Goal: Task Accomplishment & Management: Manage account settings

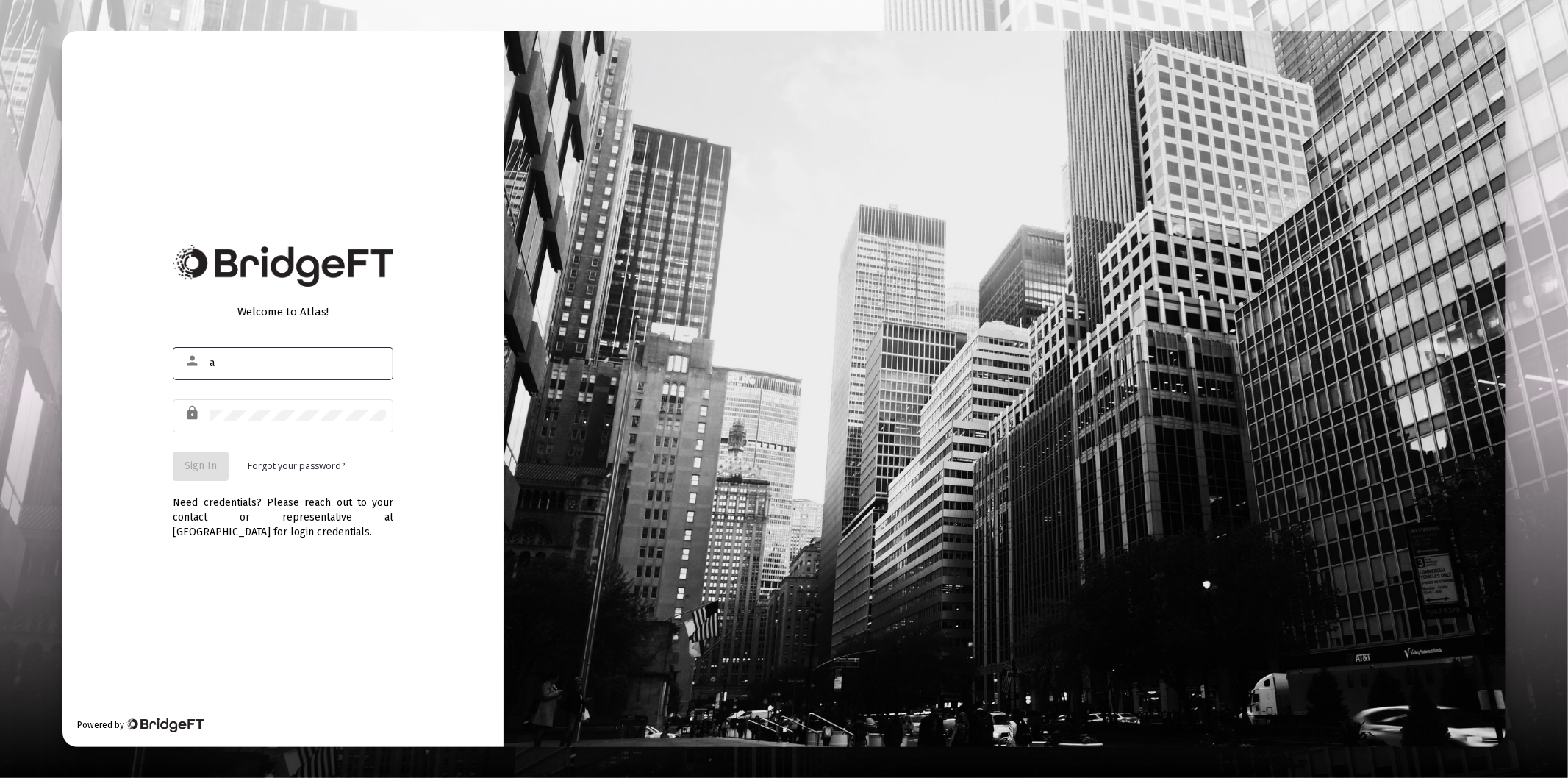
type input "[PERSON_NAME][EMAIL_ADDRESS][DOMAIN_NAME]"
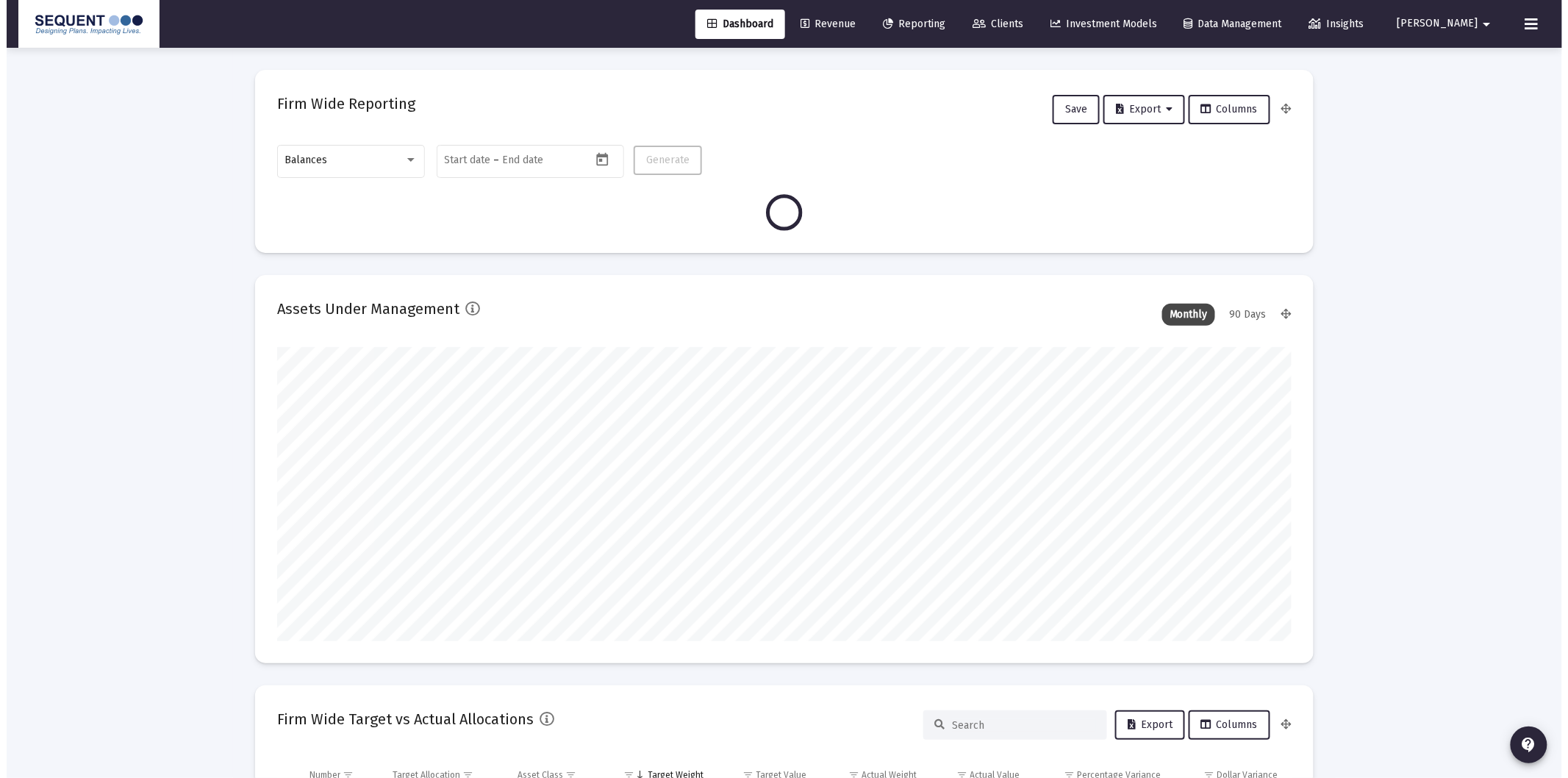
scroll to position [294, 545]
click at [979, 25] on icon at bounding box center [973, 24] width 13 height 10
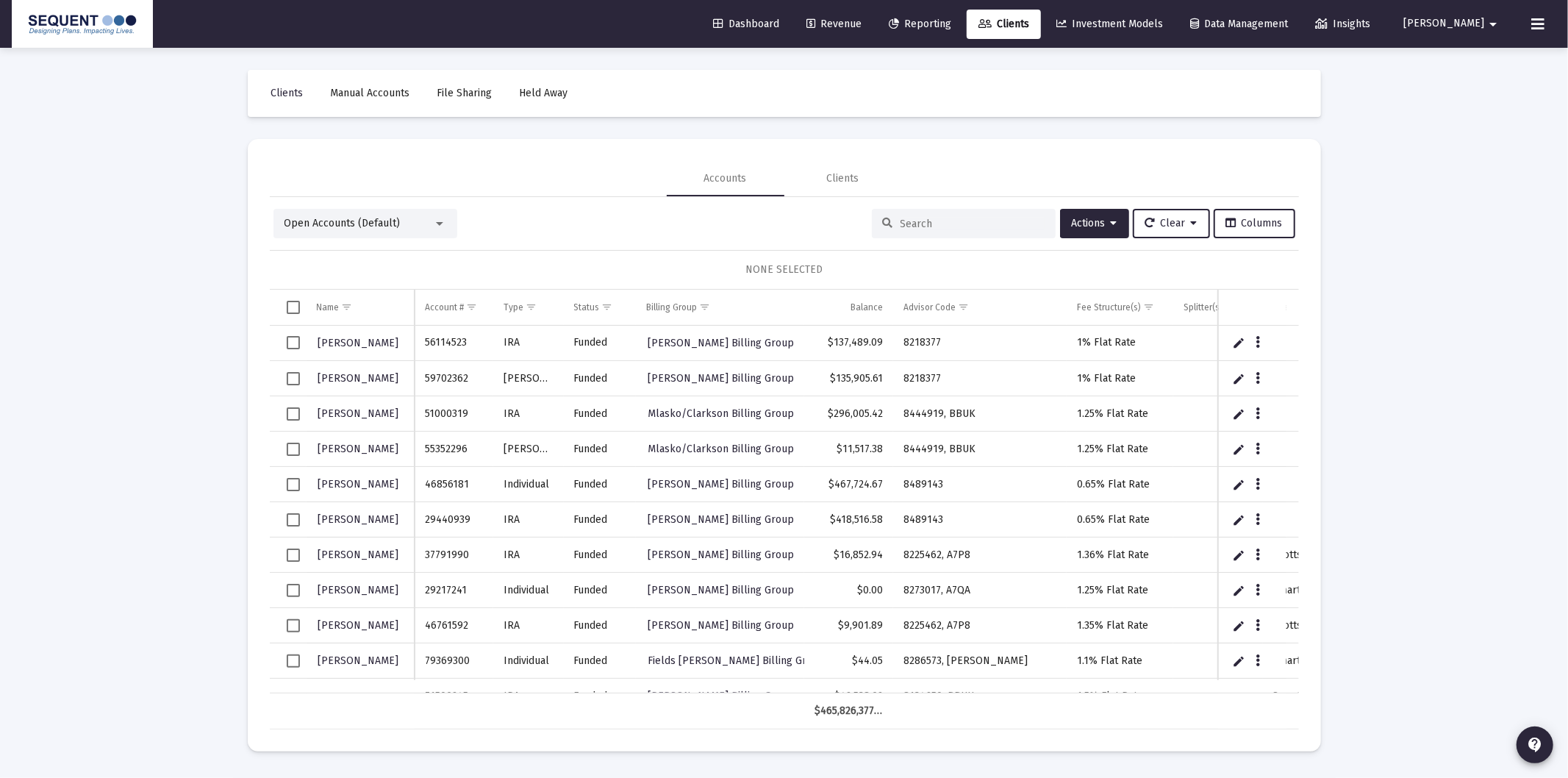
click at [917, 223] on input at bounding box center [973, 223] width 144 height 13
click at [347, 231] on div "Open Accounts (Default)" at bounding box center [365, 223] width 183 height 29
click at [366, 219] on span "Open Accounts (Default)" at bounding box center [343, 222] width 116 height 13
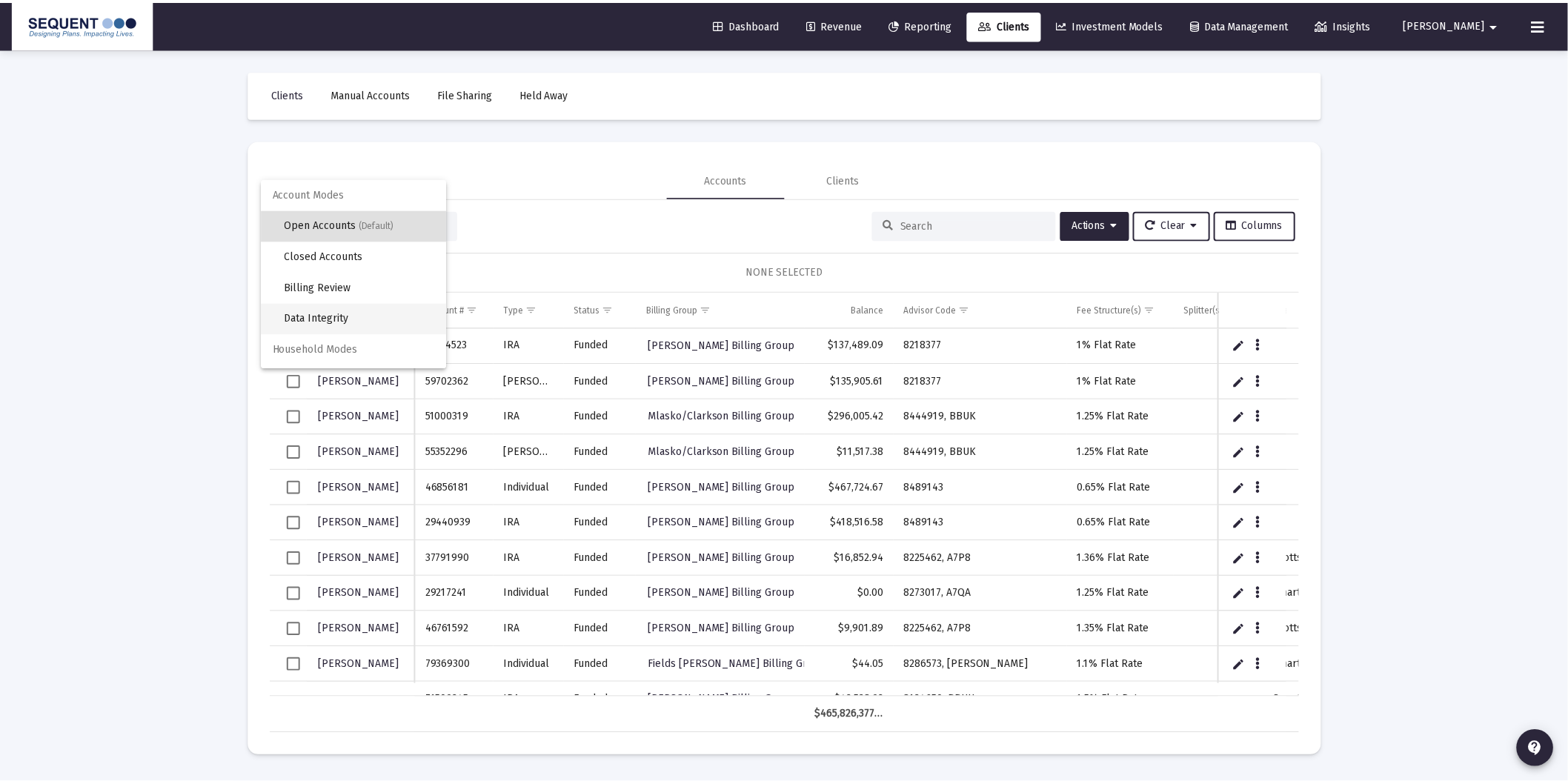
scroll to position [27, 0]
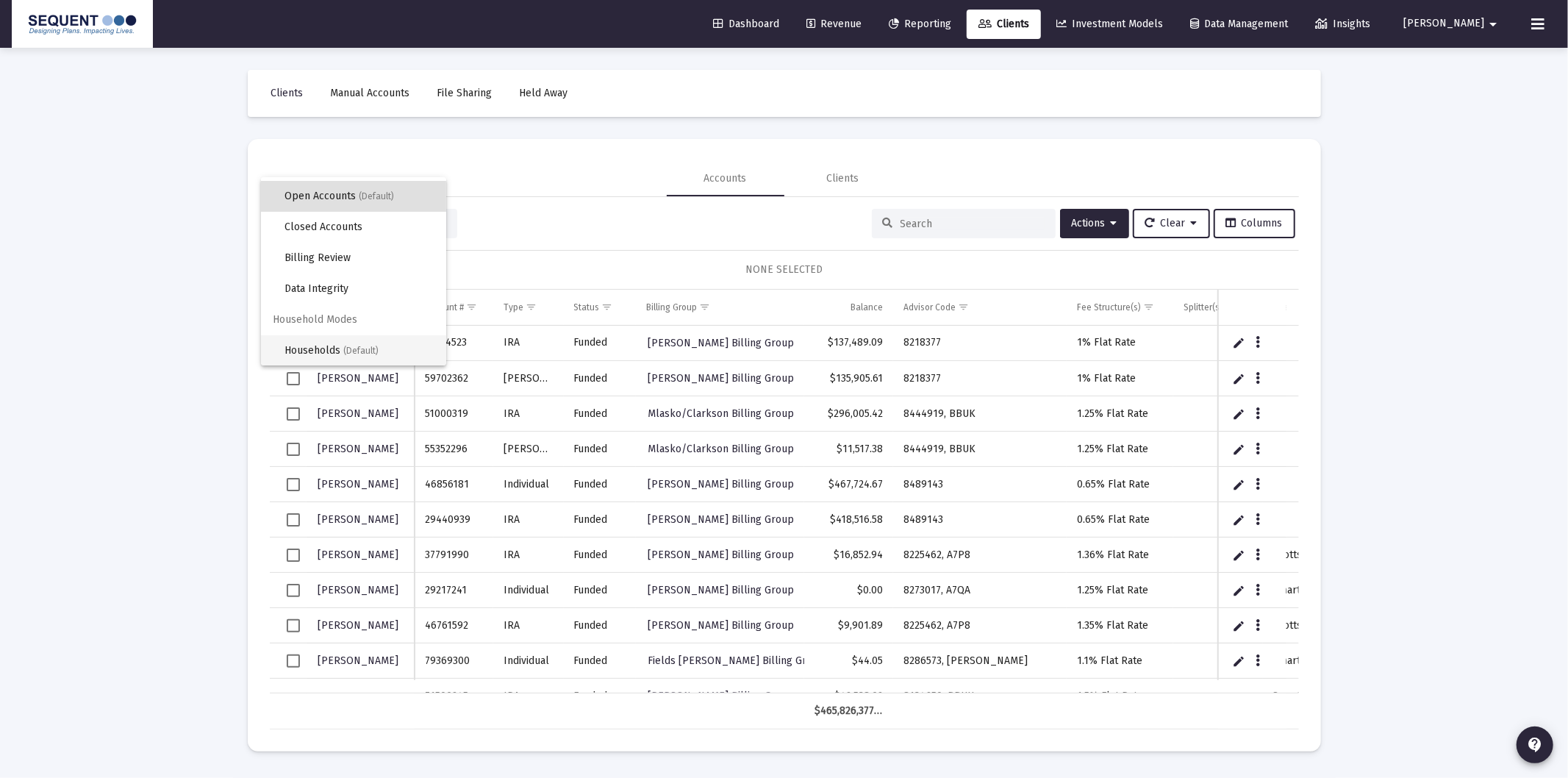
click at [328, 357] on span "Households (Default)" at bounding box center [360, 351] width 150 height 31
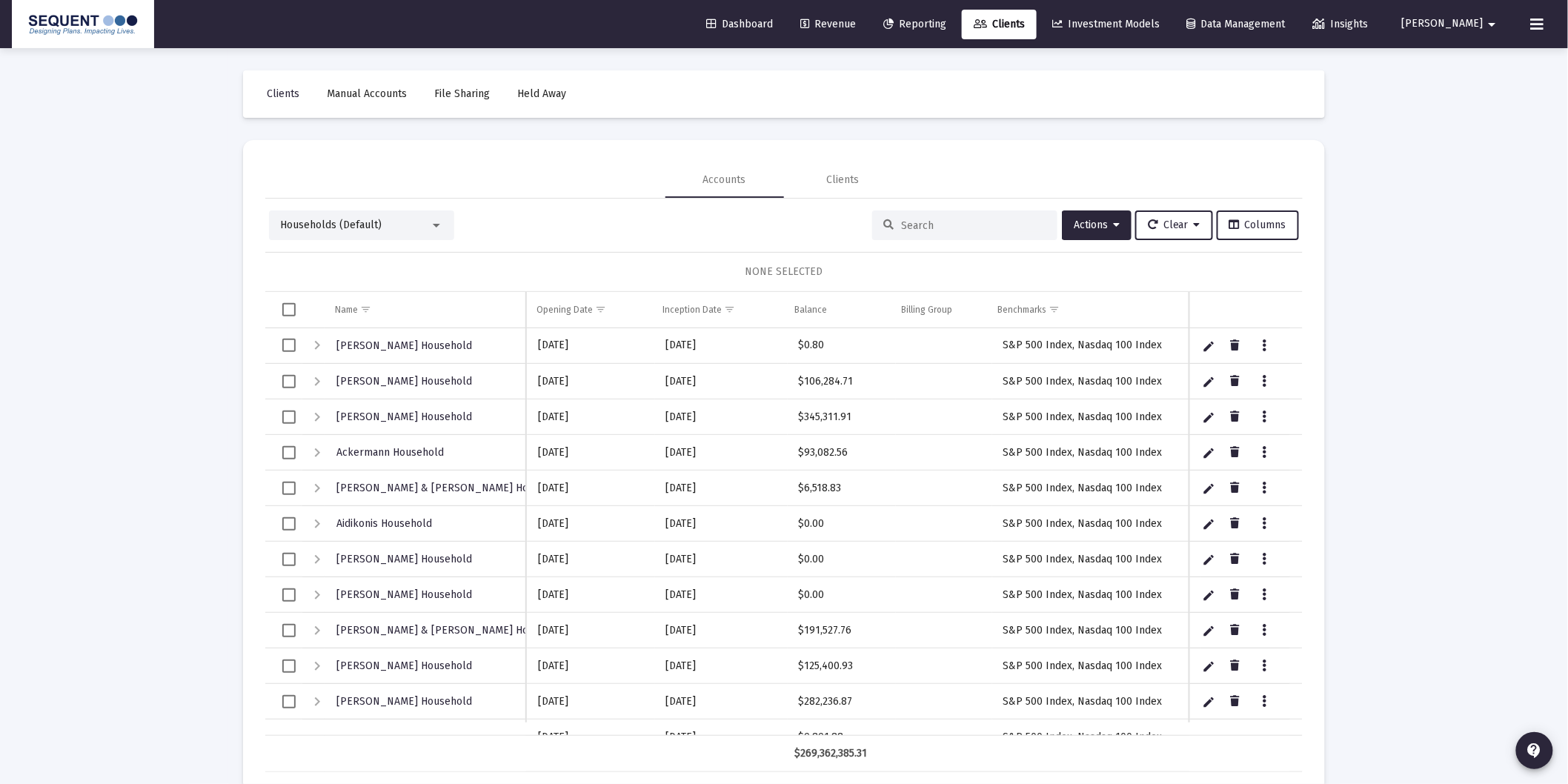
click at [958, 217] on div at bounding box center [964, 225] width 185 height 30
click at [957, 223] on input at bounding box center [974, 225] width 146 height 13
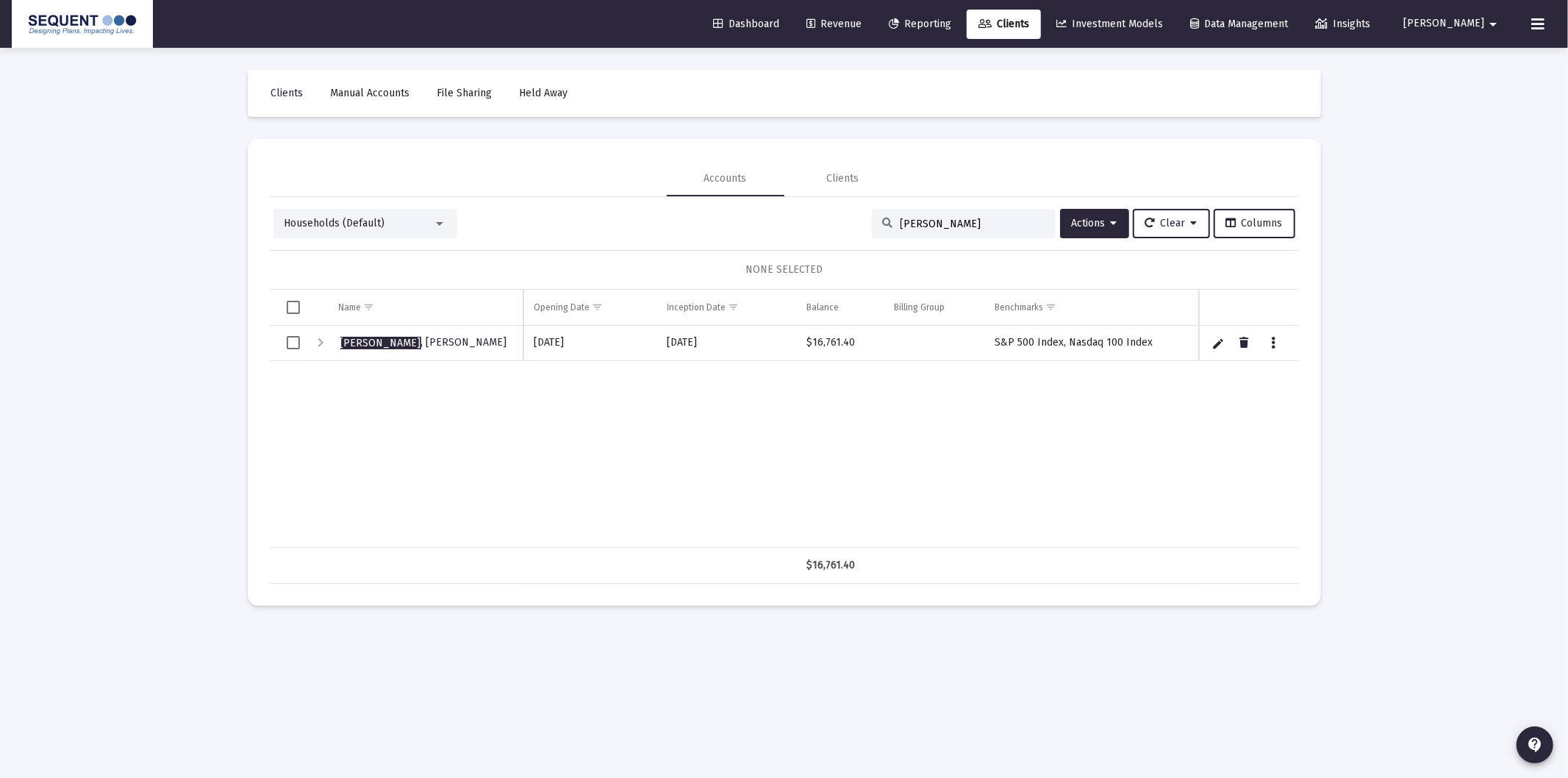
click at [318, 340] on div "Expand" at bounding box center [321, 343] width 18 height 18
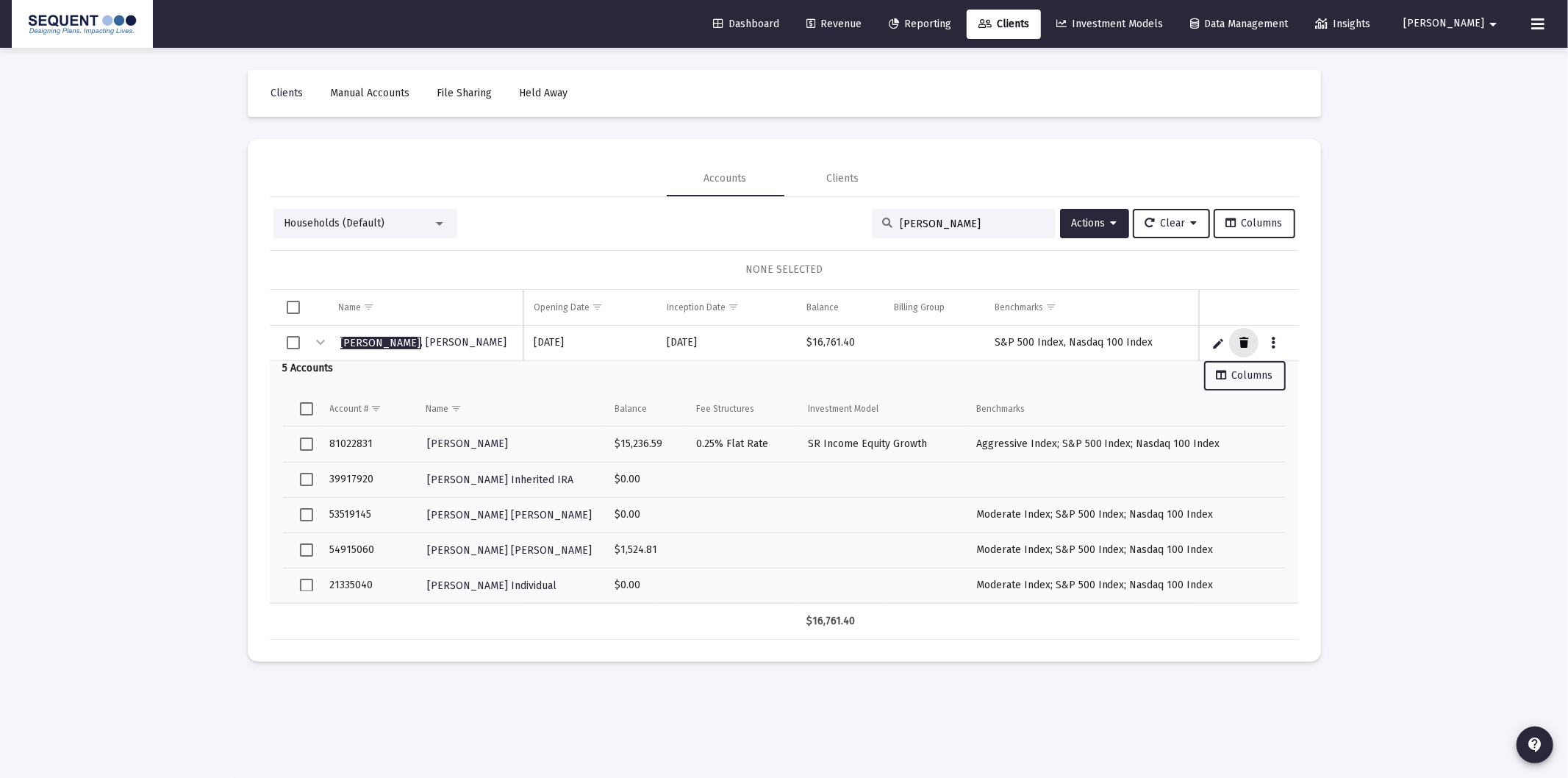
click at [1240, 346] on icon "Data grid" at bounding box center [1244, 343] width 9 height 18
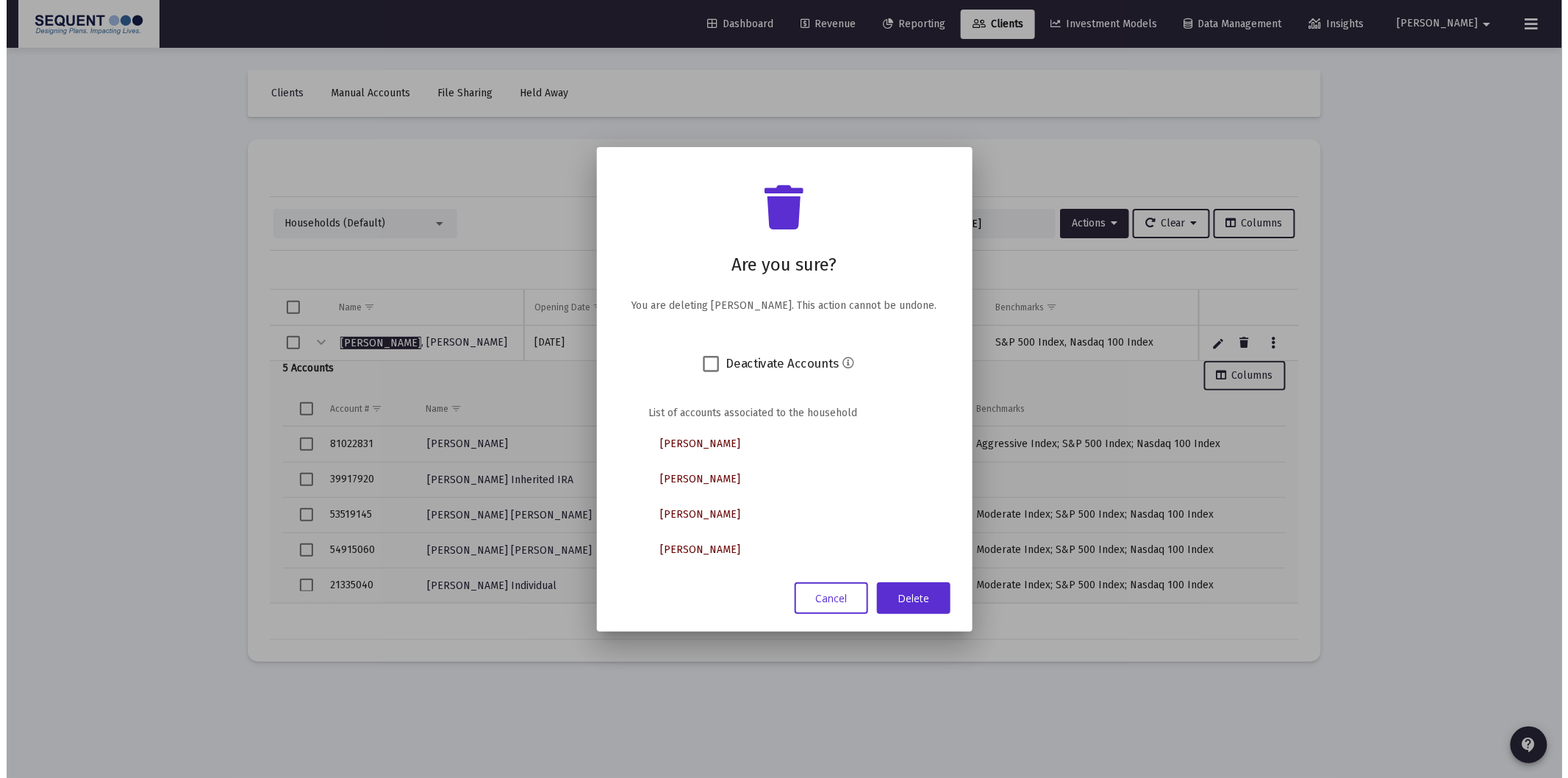
scroll to position [35, 0]
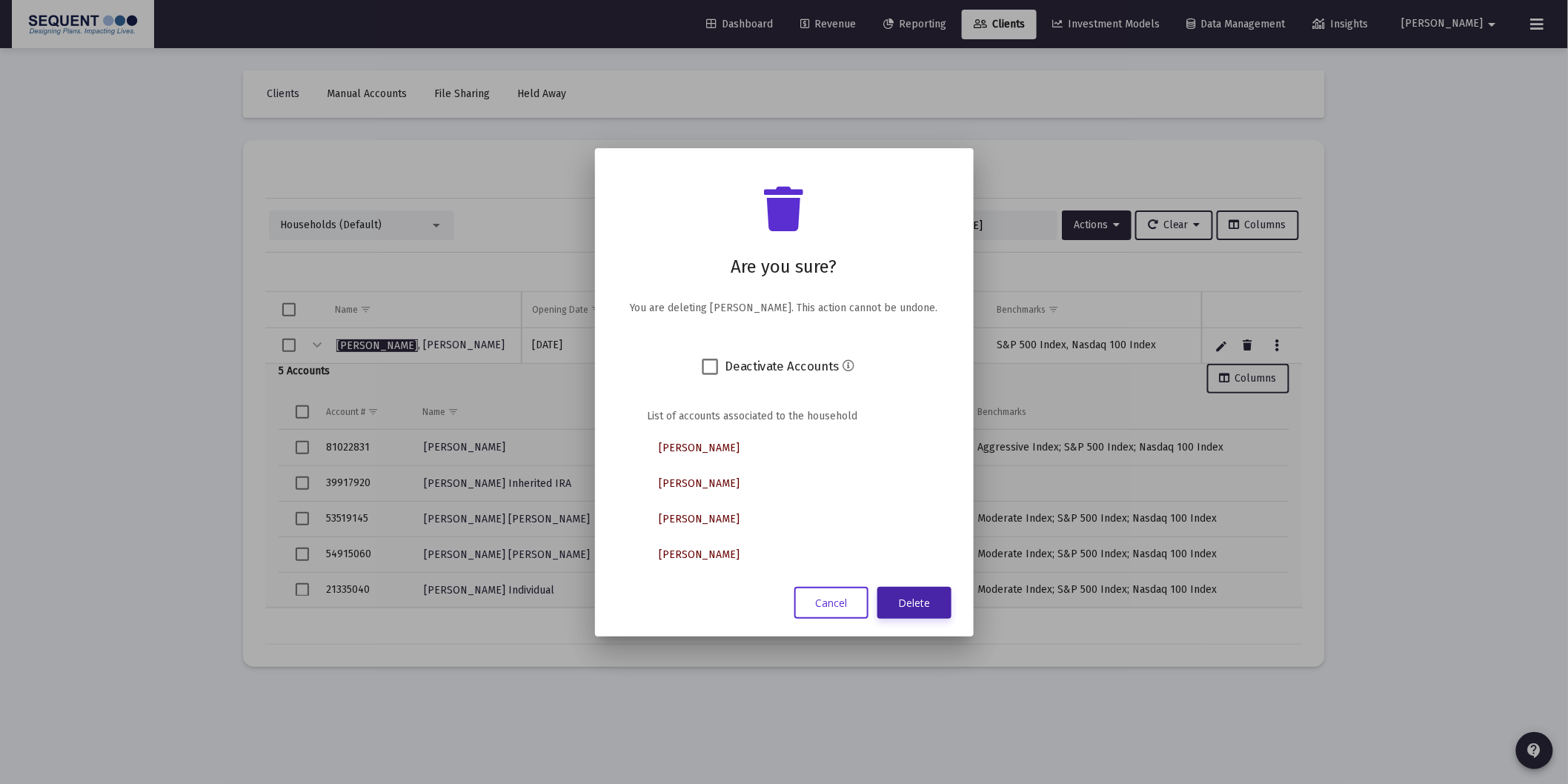
click at [941, 604] on button "Delete" at bounding box center [914, 602] width 74 height 32
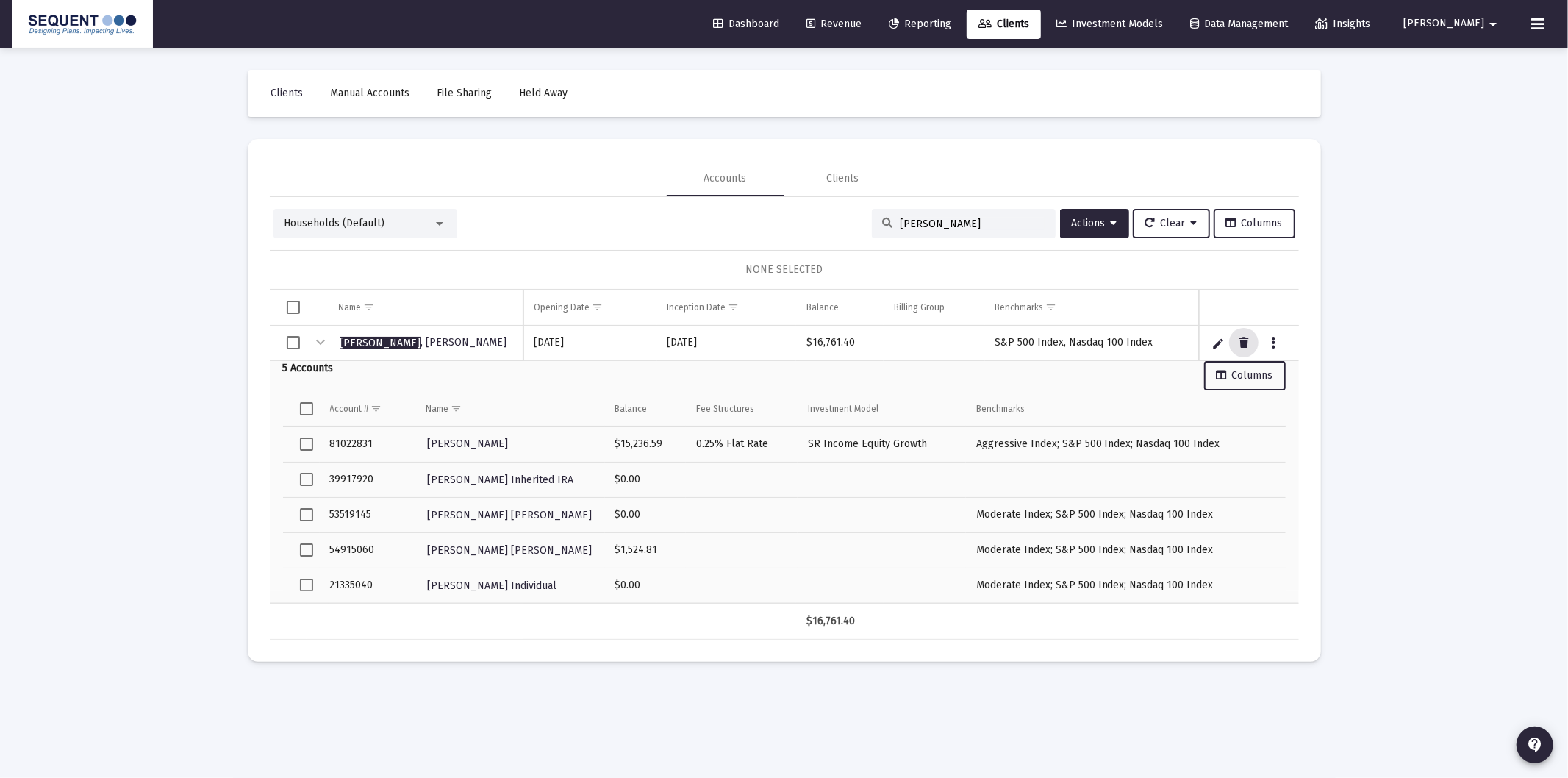
click at [343, 218] on span "Households (Default)" at bounding box center [335, 222] width 101 height 13
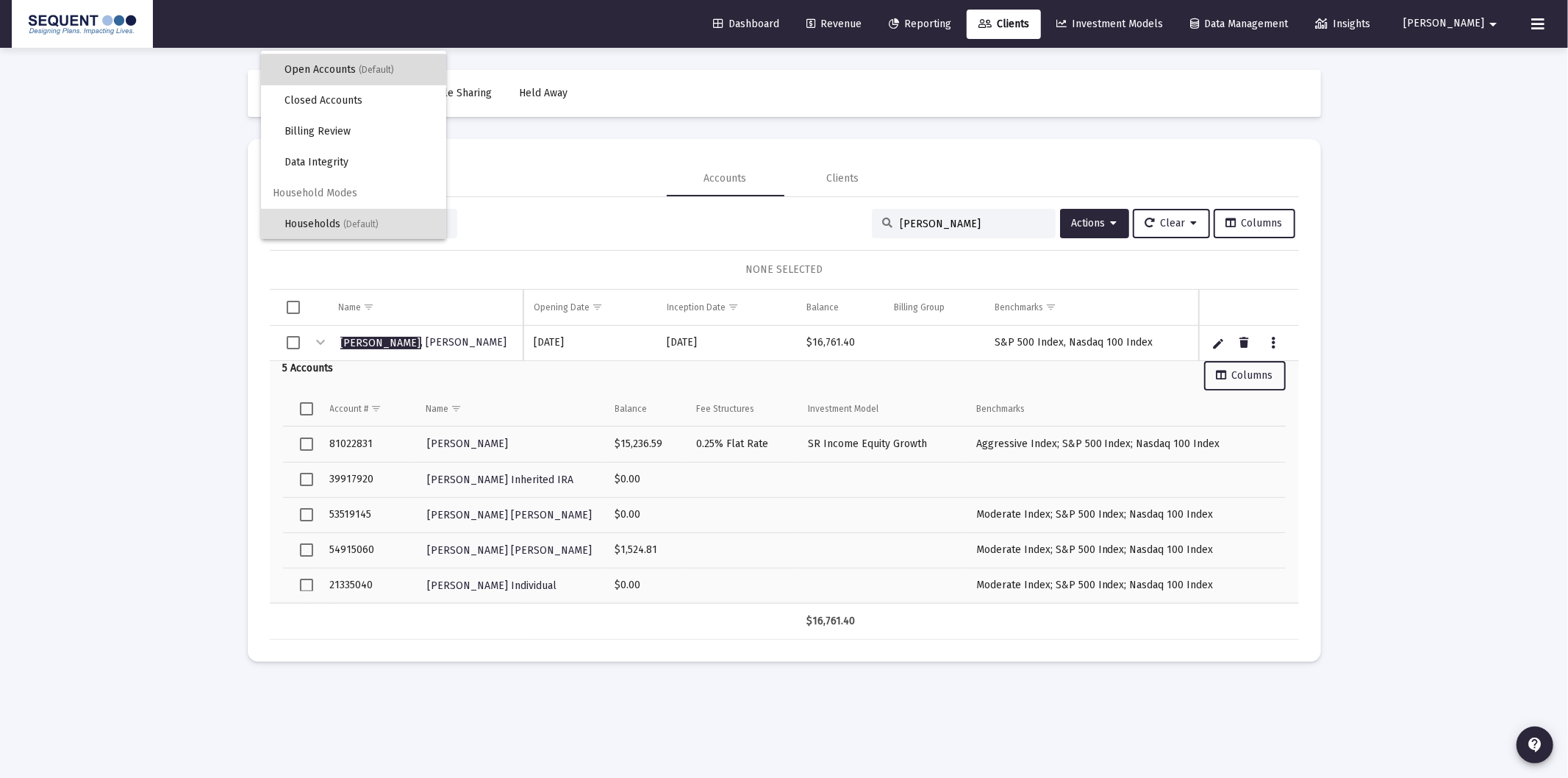
click at [360, 65] on span "(Default)" at bounding box center [377, 70] width 35 height 10
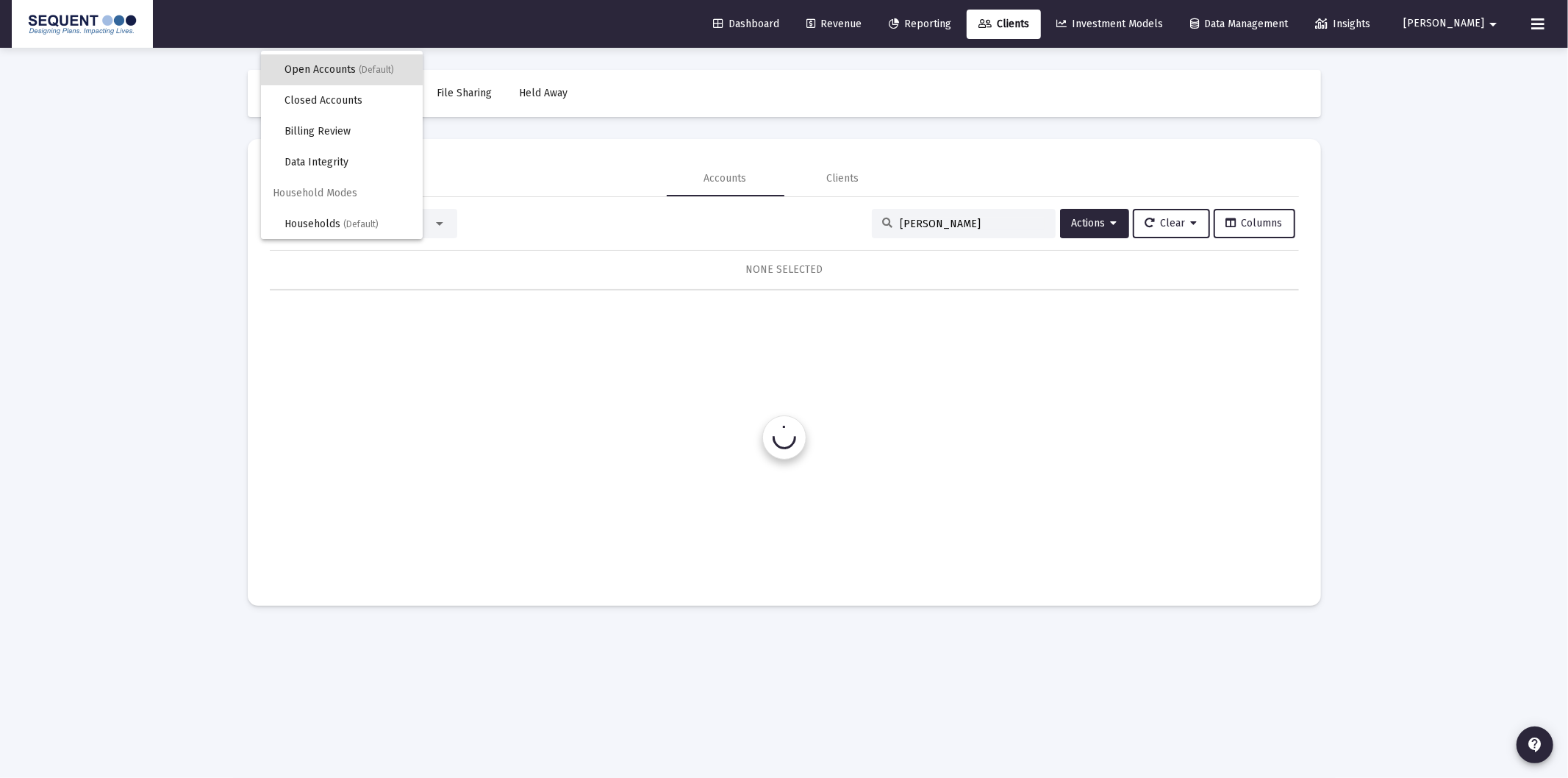
scroll to position [0, 0]
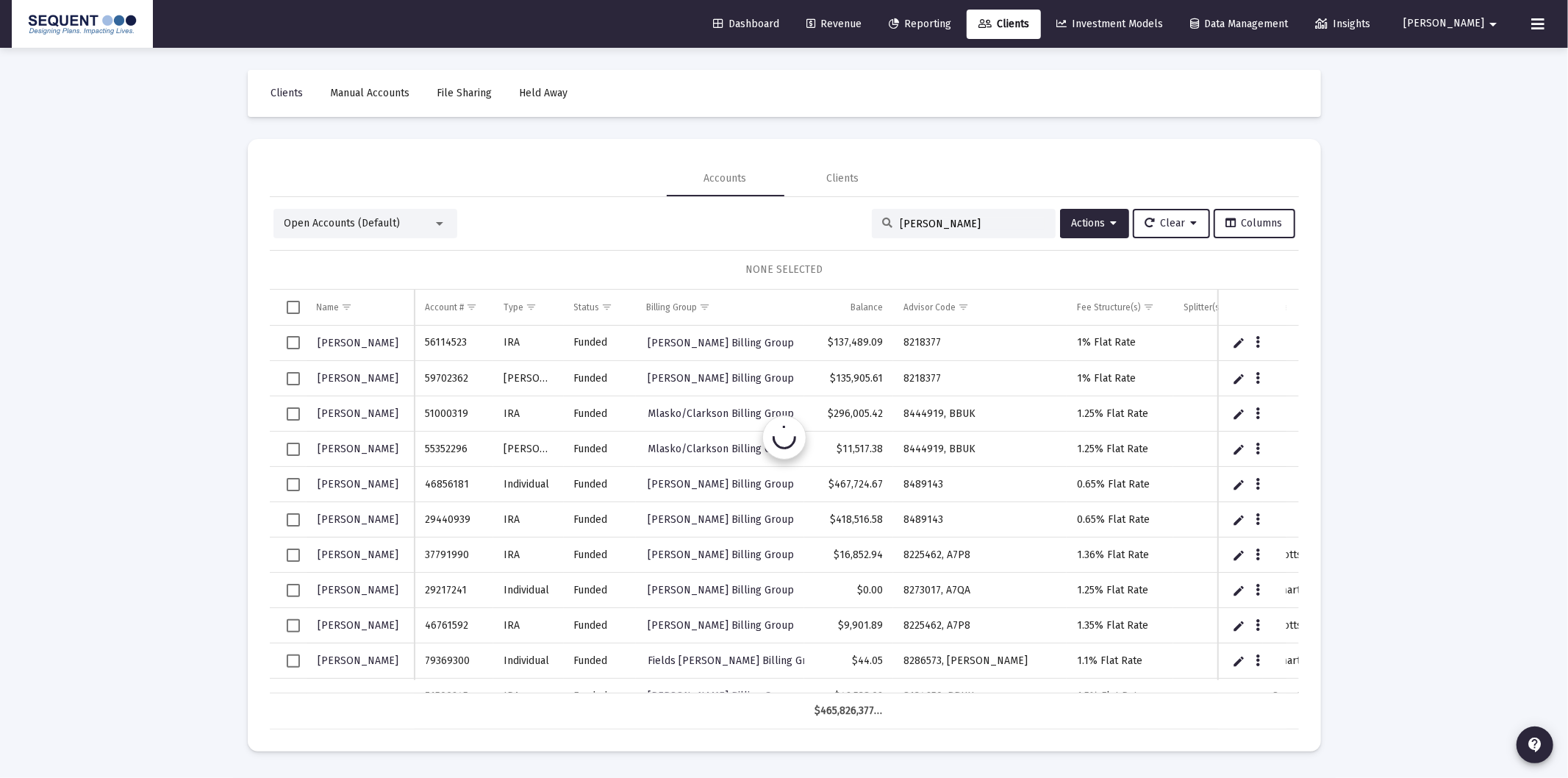
click at [957, 217] on input "[PERSON_NAME]" at bounding box center [973, 223] width 144 height 13
type input "[PERSON_NAME]"
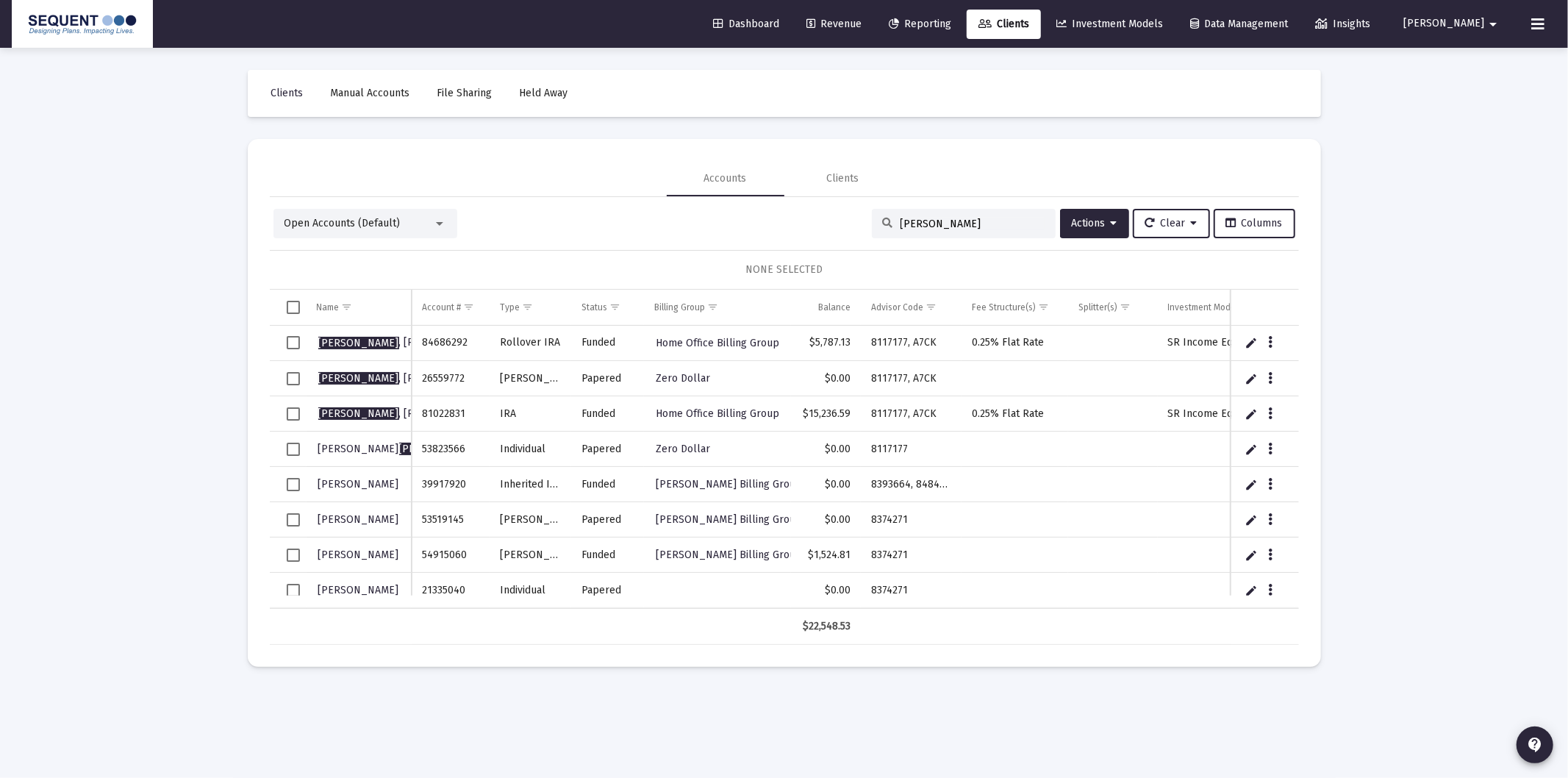
drag, startPoint x: 1024, startPoint y: 620, endPoint x: 1122, endPoint y: 596, distance: 100.9
click at [1126, 596] on div "Name Name Account # Type Status Billing Group Balance Advisor Code Fee Structur…" at bounding box center [784, 467] width 1029 height 355
click at [1127, 597] on td "Data grid" at bounding box center [1113, 590] width 90 height 35
click at [1135, 636] on td "Data grid" at bounding box center [1113, 626] width 90 height 35
